Goal: Transaction & Acquisition: Download file/media

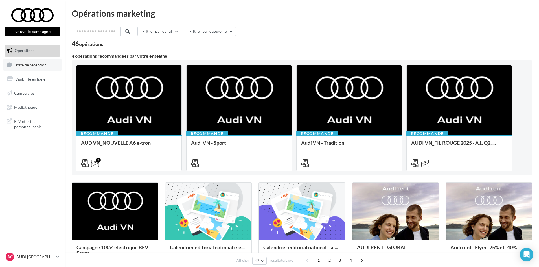
click at [38, 67] on link "Boîte de réception" at bounding box center [32, 65] width 58 height 12
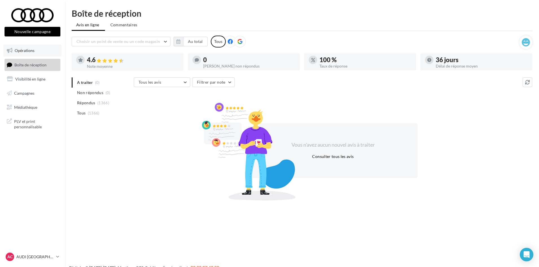
click at [30, 56] on link "Opérations" at bounding box center [32, 51] width 58 height 12
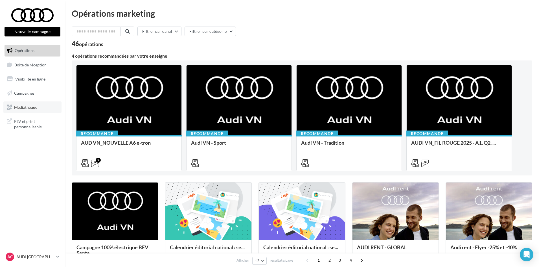
click at [33, 110] on link "Médiathèque" at bounding box center [32, 107] width 58 height 12
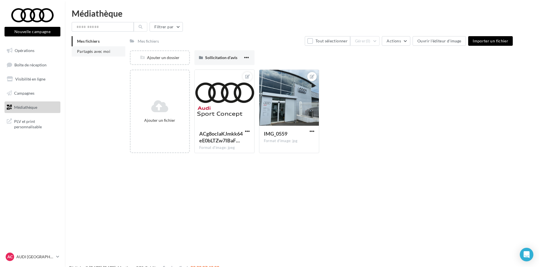
click at [100, 53] on span "Partagés avec moi" at bounding box center [93, 51] width 33 height 5
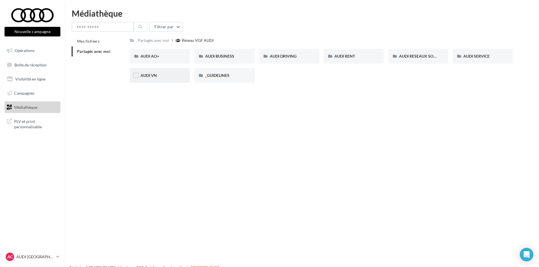
click at [149, 73] on div "AUDI VN" at bounding box center [160, 76] width 39 height 6
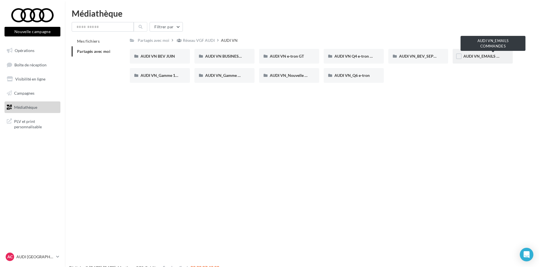
click at [479, 58] on span "AUDI VN_EMAILS COMMANDES" at bounding box center [492, 56] width 59 height 5
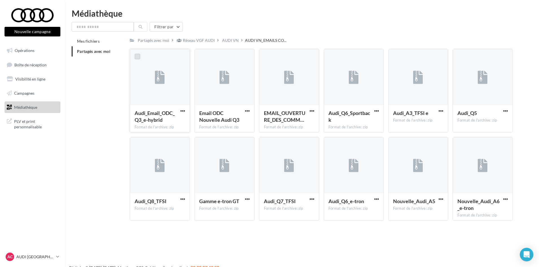
click at [137, 54] on label at bounding box center [138, 57] width 6 height 6
click at [185, 111] on button "button" at bounding box center [182, 111] width 7 height 6
click at [157, 119] on button "Télécharger" at bounding box center [158, 122] width 56 height 15
